Goal: Navigation & Orientation: Find specific page/section

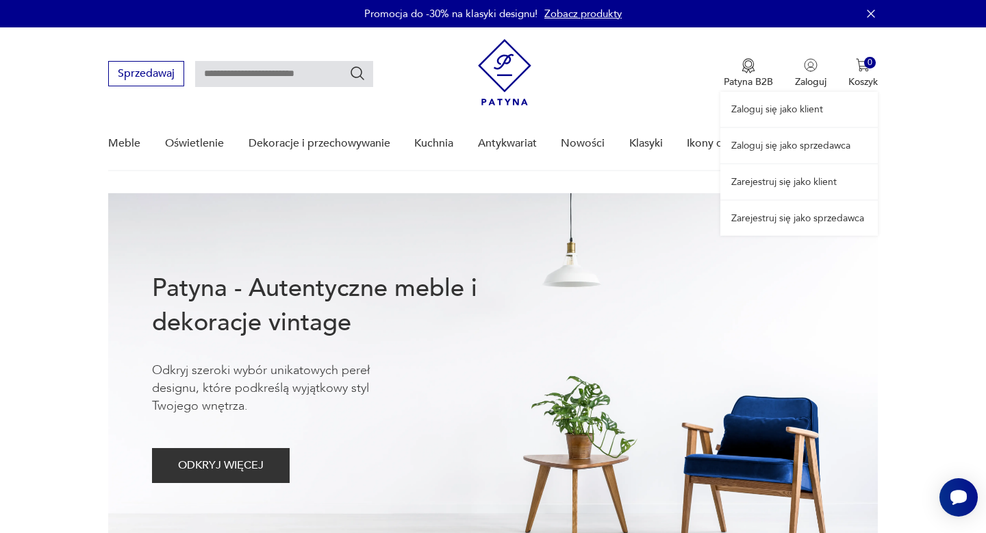
click at [803, 147] on link "Zaloguj się jako sprzedawca" at bounding box center [799, 145] width 158 height 35
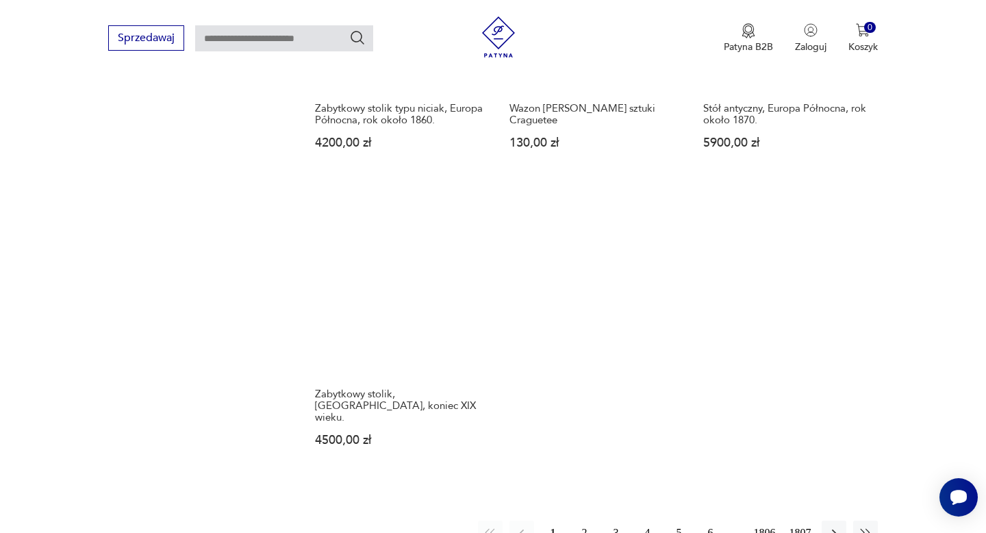
scroll to position [1752, 0]
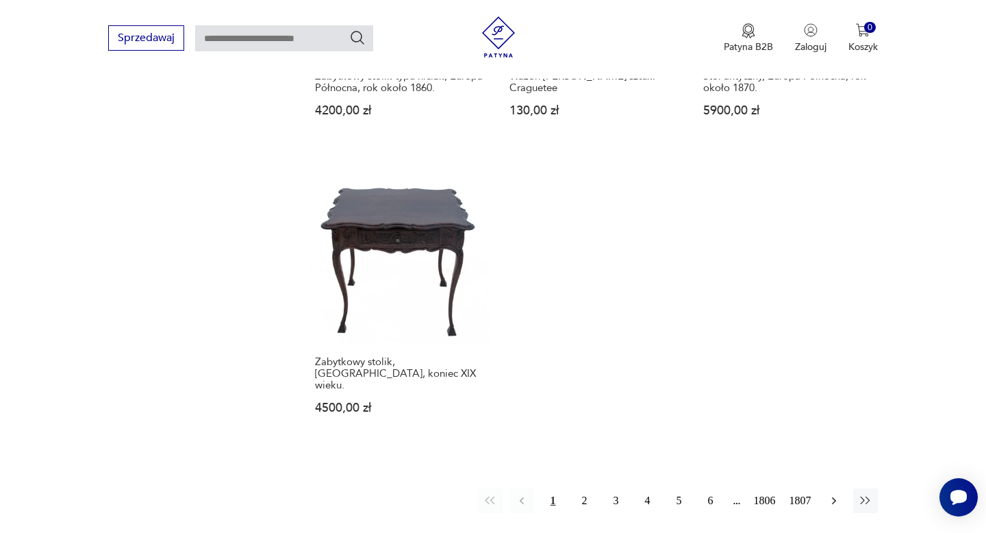
click at [835, 494] on icon "button" at bounding box center [834, 501] width 14 height 14
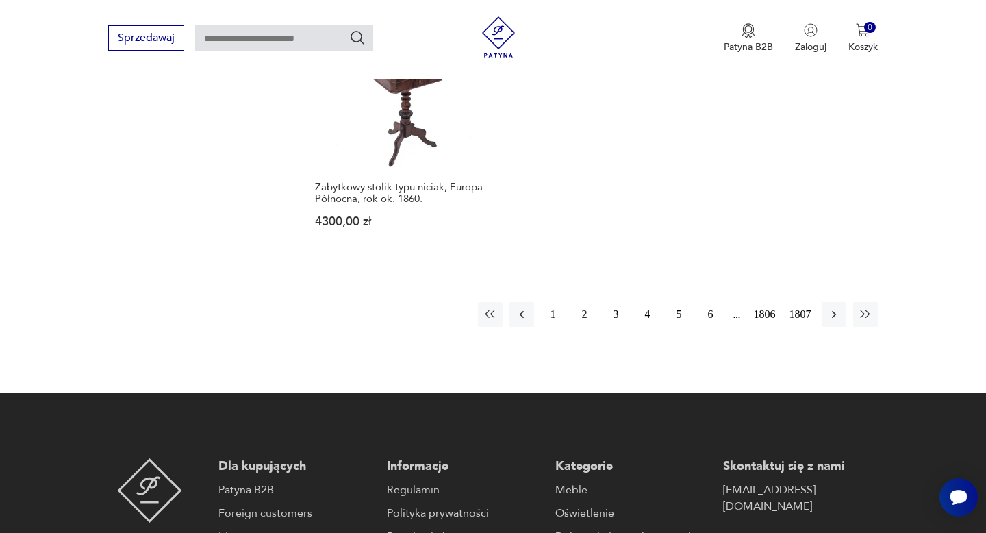
scroll to position [1885, 0]
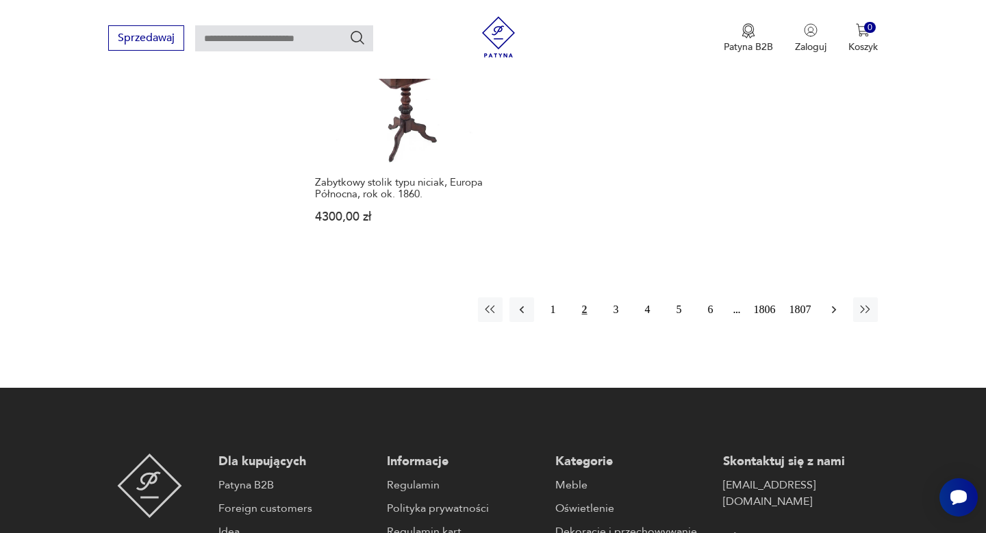
click at [833, 306] on icon "button" at bounding box center [833, 310] width 4 height 8
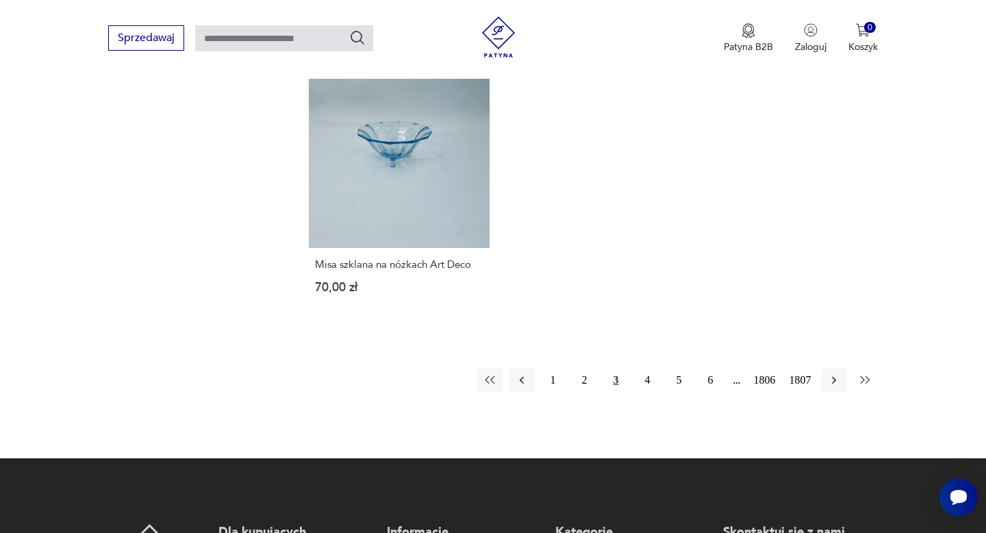
scroll to position [1818, 0]
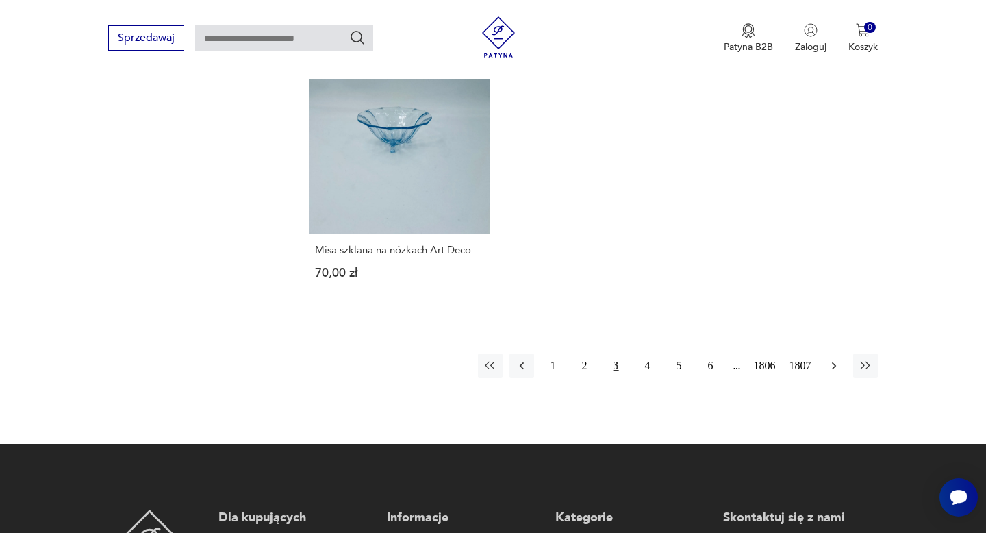
click at [833, 362] on icon "button" at bounding box center [833, 366] width 4 height 8
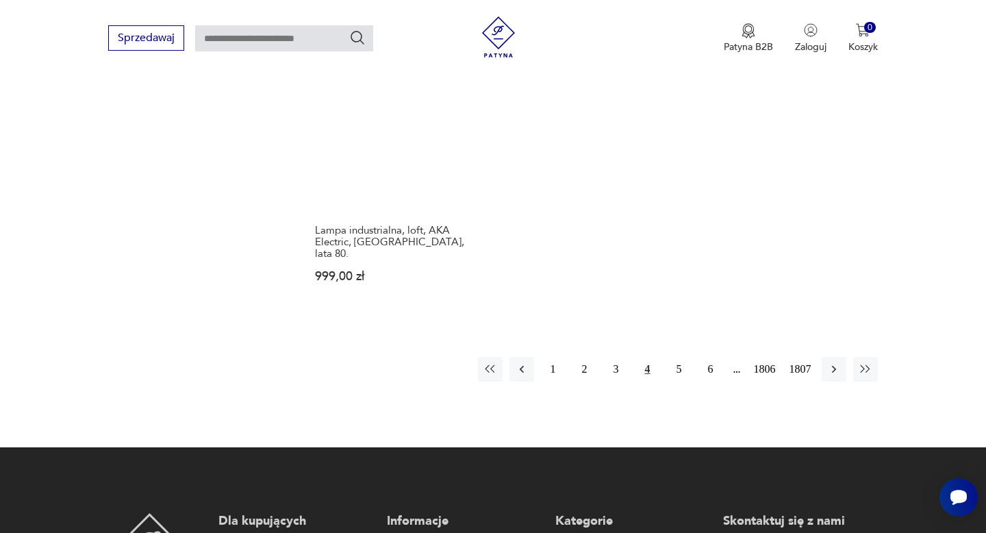
scroll to position [1820, 0]
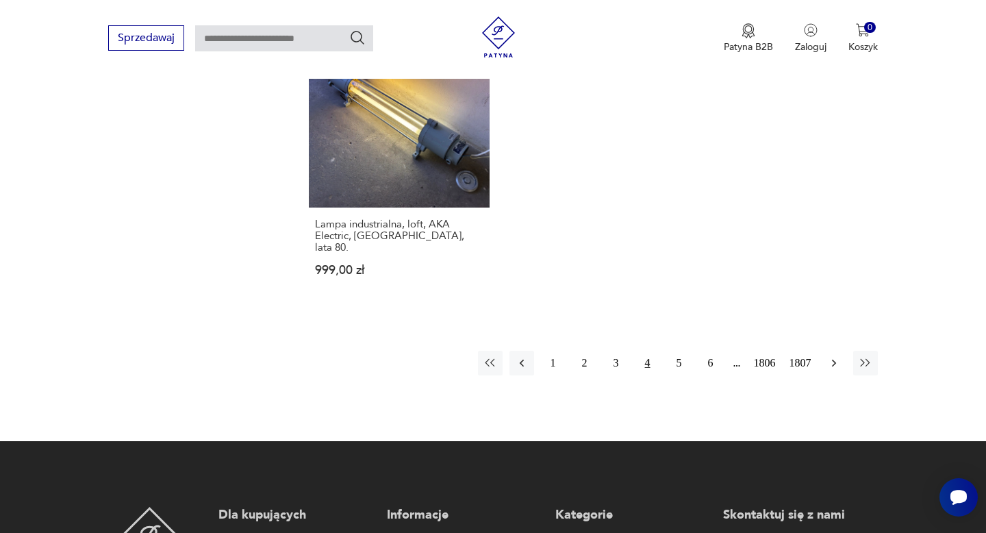
click at [835, 356] on icon "button" at bounding box center [834, 363] width 14 height 14
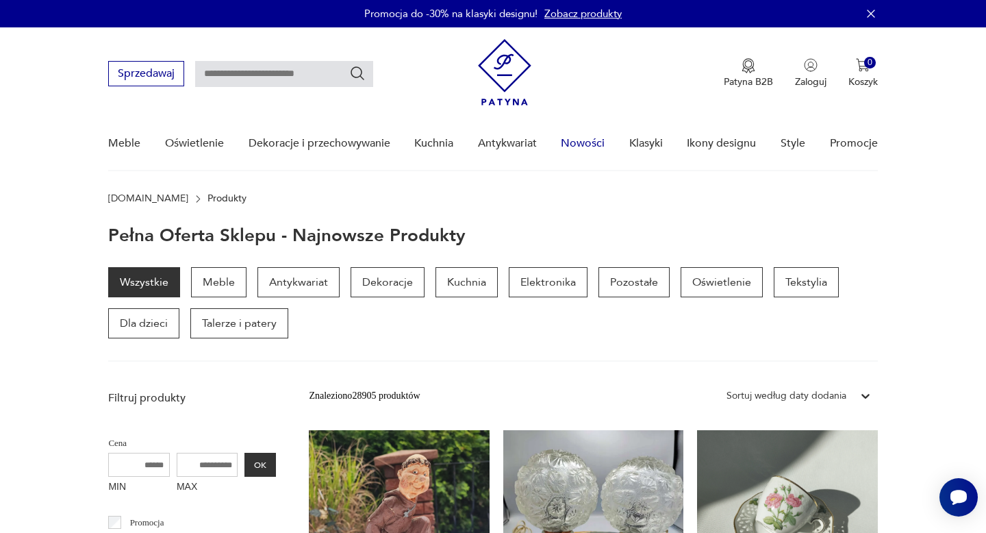
click at [583, 142] on link "Nowości" at bounding box center [583, 143] width 44 height 53
